Goal: Book appointment/travel/reservation

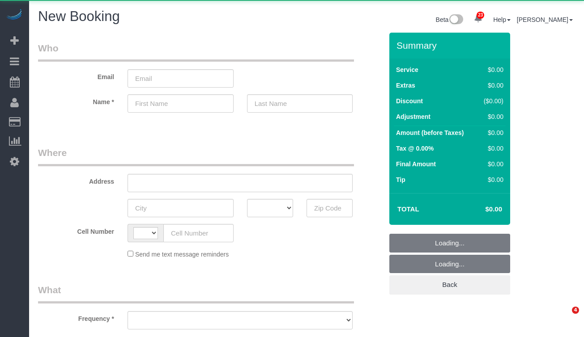
select select "number:89"
select select "number:90"
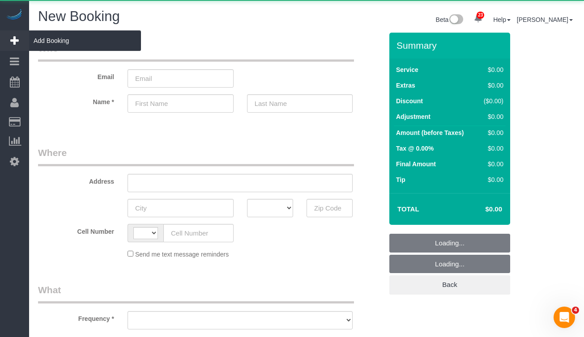
select select "string:[GEOGRAPHIC_DATA]"
select select "object:1686"
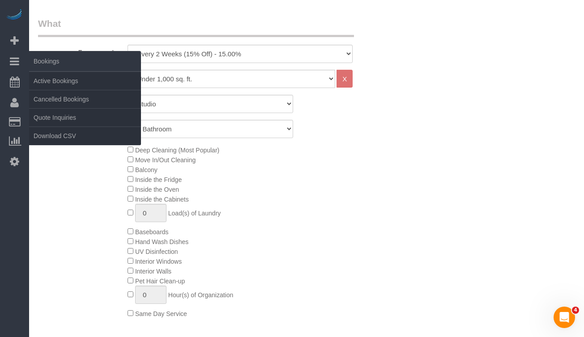
scroll to position [310, 0]
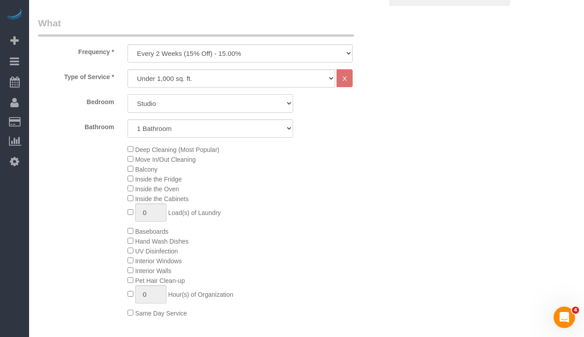
click at [160, 110] on select "Studio 1 Bedroom 2 Bedrooms 3 Bedrooms" at bounding box center [210, 103] width 166 height 18
select select "2"
click at [127, 94] on select "Studio 1 Bedroom 2 Bedrooms 3 Bedrooms" at bounding box center [210, 103] width 166 height 18
click at [158, 129] on select "1 Bathroom 2 Bathrooms" at bounding box center [210, 128] width 166 height 18
click at [127, 119] on select "1 Bathroom 2 Bathrooms" at bounding box center [210, 128] width 166 height 18
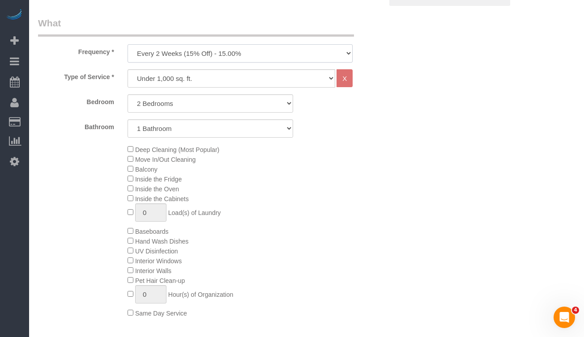
click at [167, 55] on select "One Time Weekly (20% Off) - 20.00% Every 2 Weeks (15% Off) - 15.00% Every 4 Wee…" at bounding box center [239, 53] width 225 height 18
select select "object:1687"
click at [127, 44] on select "One Time Weekly (20% Off) - 20.00% Every 2 Weeks (15% Off) - 15.00% Every 4 Wee…" at bounding box center [239, 53] width 225 height 18
click at [84, 115] on div "Bedroom Studio 1 Bedroom 2 Bedrooms 3 Bedrooms Bathroom 1 Bathroom 2 Bathrooms" at bounding box center [210, 115] width 344 height 43
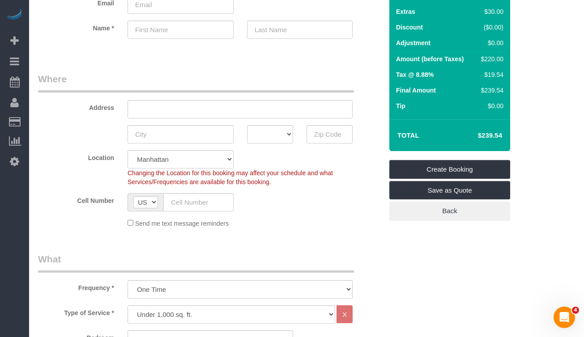
scroll to position [73, 0]
click at [333, 136] on input "text" at bounding box center [329, 135] width 46 height 18
click at [324, 137] on input "10451" at bounding box center [329, 135] width 46 height 18
type input "10451"
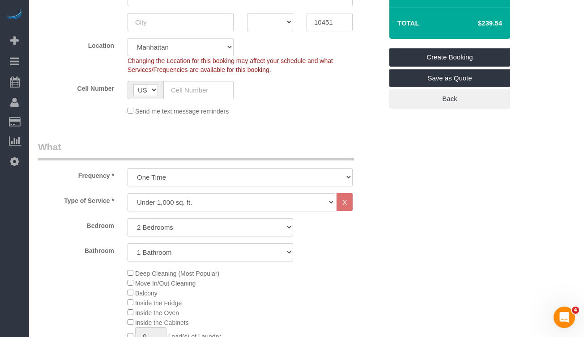
scroll to position [186, 0]
click at [487, 23] on h4 "$239.54" at bounding box center [476, 24] width 51 height 8
click at [494, 23] on h4 "$239.54" at bounding box center [476, 24] width 51 height 8
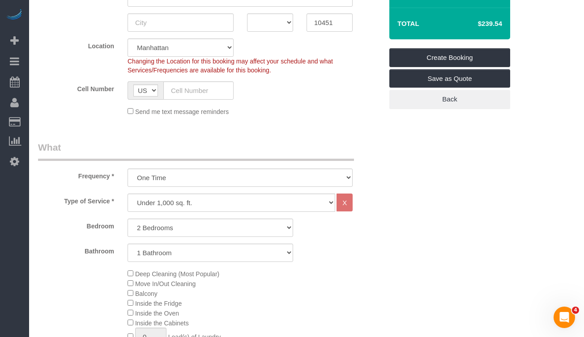
click at [494, 23] on h4 "$239.54" at bounding box center [476, 24] width 51 height 8
copy div "$239.54 Create Booking Save as Quote Back"
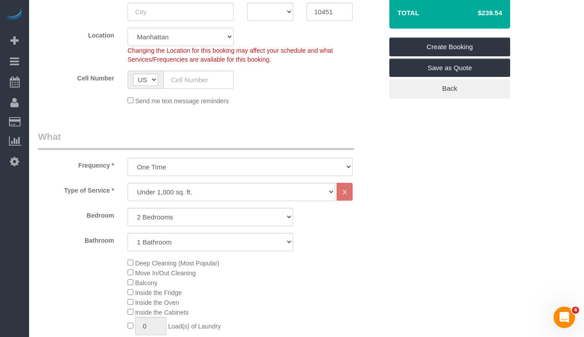
scroll to position [276, 0]
